Goal: Check status

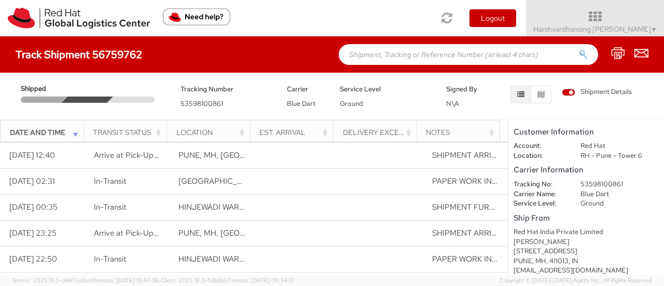
click at [116, 56] on h4 "Track Shipment 56759762" at bounding box center [79, 54] width 127 height 11
click at [110, 56] on h4 "Track Shipment 56759762" at bounding box center [79, 54] width 127 height 11
copy h4 "56759762"
click at [192, 107] on span "53598100861" at bounding box center [202, 103] width 43 height 9
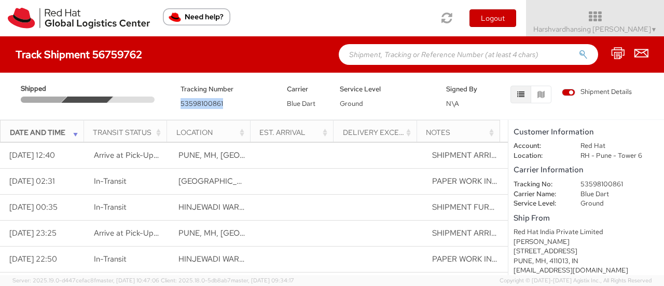
click at [192, 107] on span "53598100861" at bounding box center [202, 103] width 43 height 9
copy span "53598100861"
click at [263, 67] on div "Track Shipment 56759762" at bounding box center [332, 54] width 664 height 36
